Goal: Task Accomplishment & Management: Manage account settings

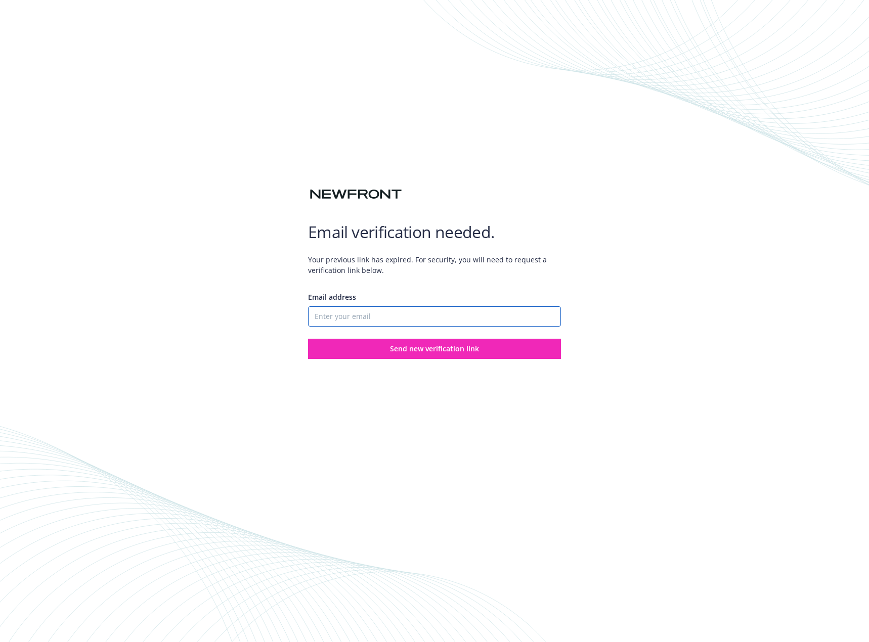
drag, startPoint x: 0, startPoint y: 0, endPoint x: 403, endPoint y: 314, distance: 510.9
click at [403, 314] on input "Email address" at bounding box center [434, 316] width 253 height 20
type input "hannahmae.bohn@mosaicamedicines.com"
click at [308, 339] on button "Send new verification link" at bounding box center [434, 349] width 253 height 20
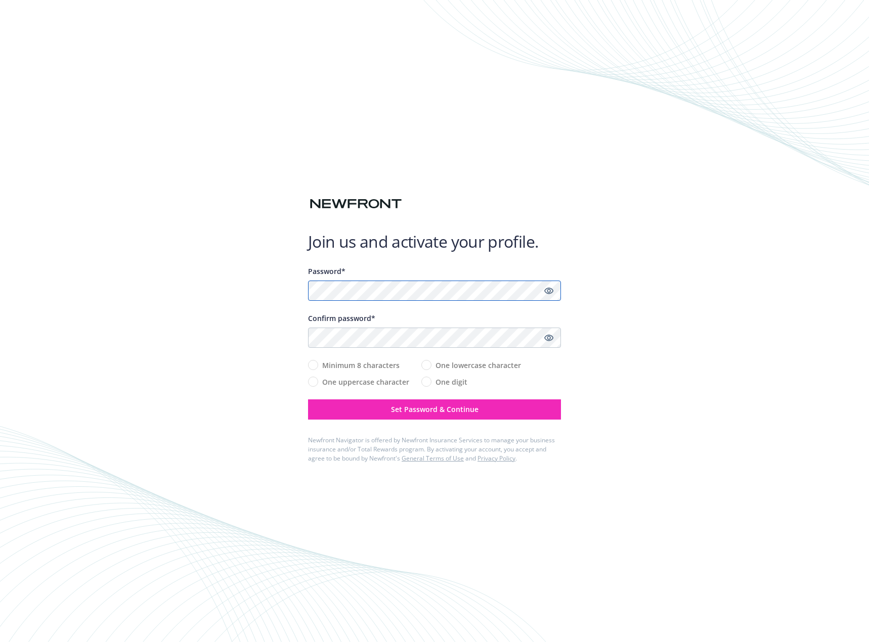
click at [0, 642] on com-1password-button at bounding box center [0, 642] width 0 height 0
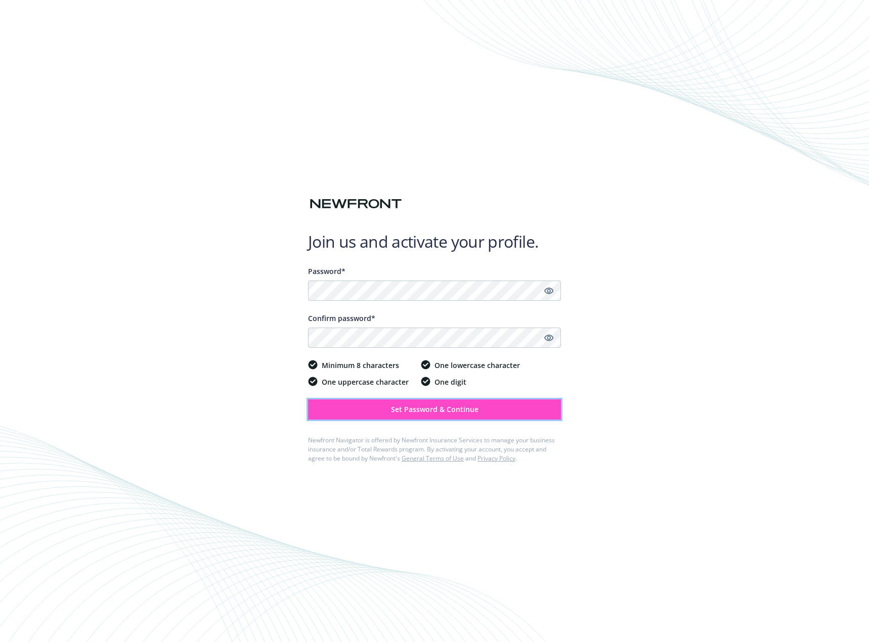
click at [464, 416] on button "Set Password & Continue" at bounding box center [434, 409] width 253 height 20
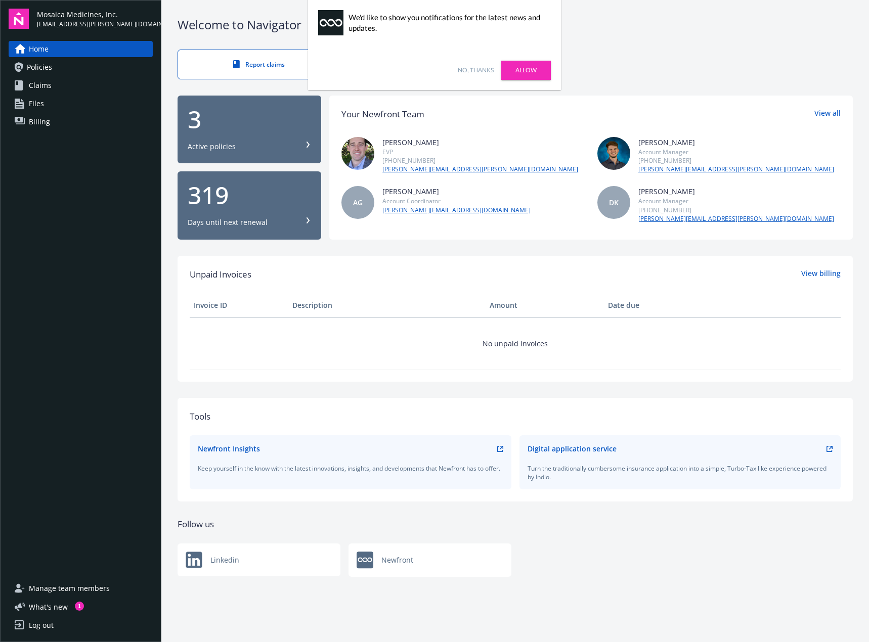
click at [603, 42] on div "Welcome to Navigator Report claims 3 Active policies 319 Days until next renewa…" at bounding box center [514, 304] width 707 height 609
click at [257, 119] on div "3" at bounding box center [249, 119] width 123 height 24
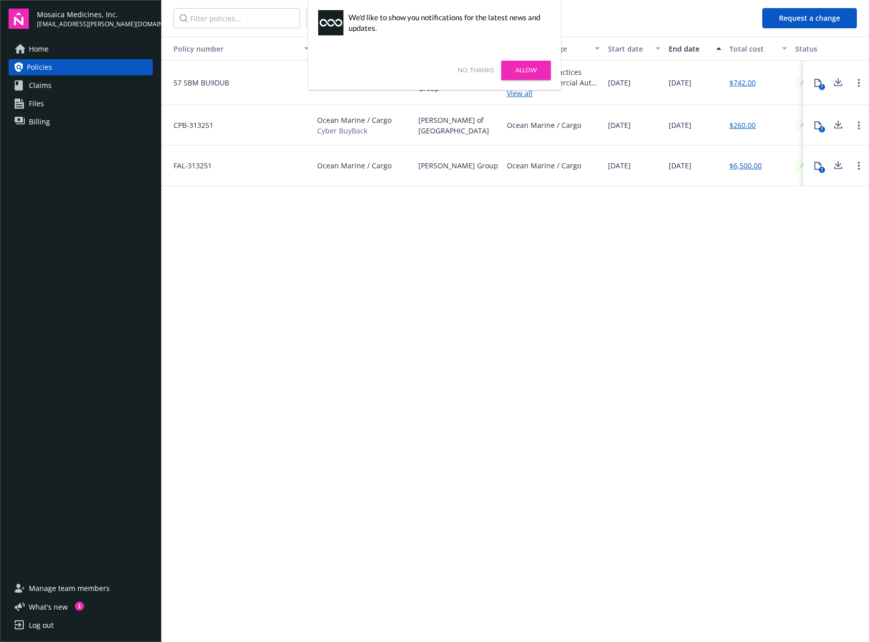
click at [505, 350] on div "Policy number Policy type Carrier Lines of coverage Start date End date Total c…" at bounding box center [514, 338] width 707 height 604
click at [478, 70] on link "No, thanks" at bounding box center [476, 70] width 36 height 9
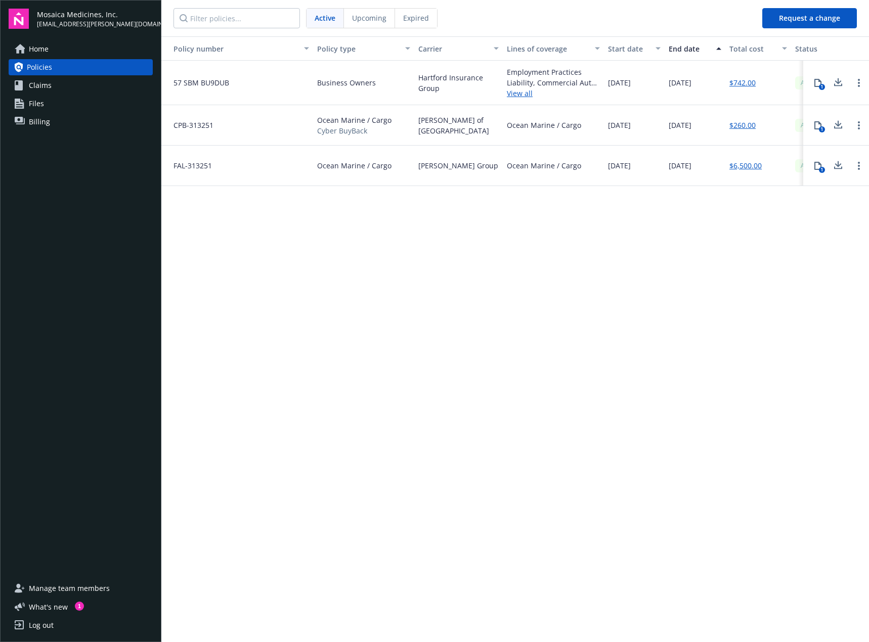
click at [328, 283] on div "Policy number Policy type Carrier Lines of coverage Start date End date Total c…" at bounding box center [514, 338] width 707 height 604
drag, startPoint x: 635, startPoint y: 263, endPoint x: 643, endPoint y: 284, distance: 22.7
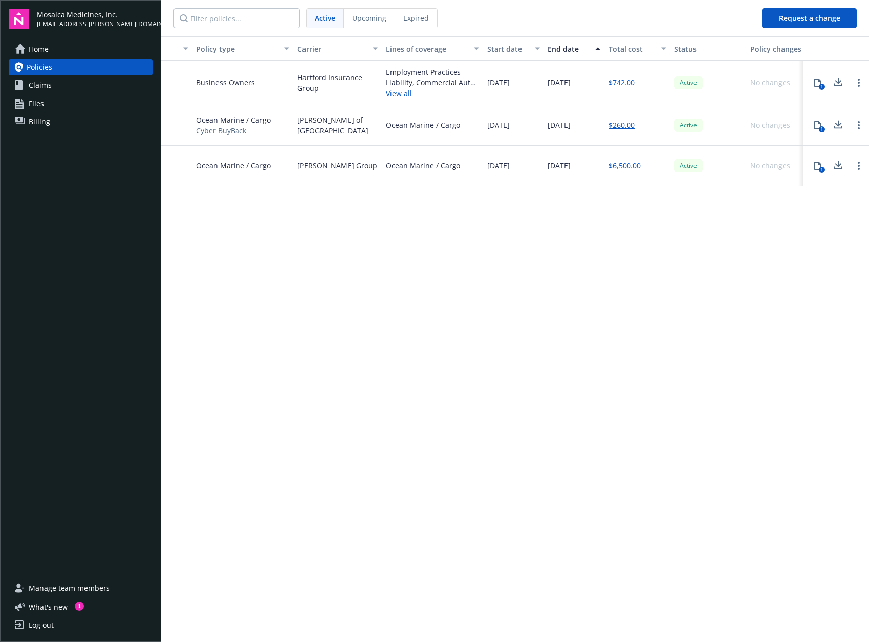
scroll to position [0, 127]
